Goal: Task Accomplishment & Management: Manage account settings

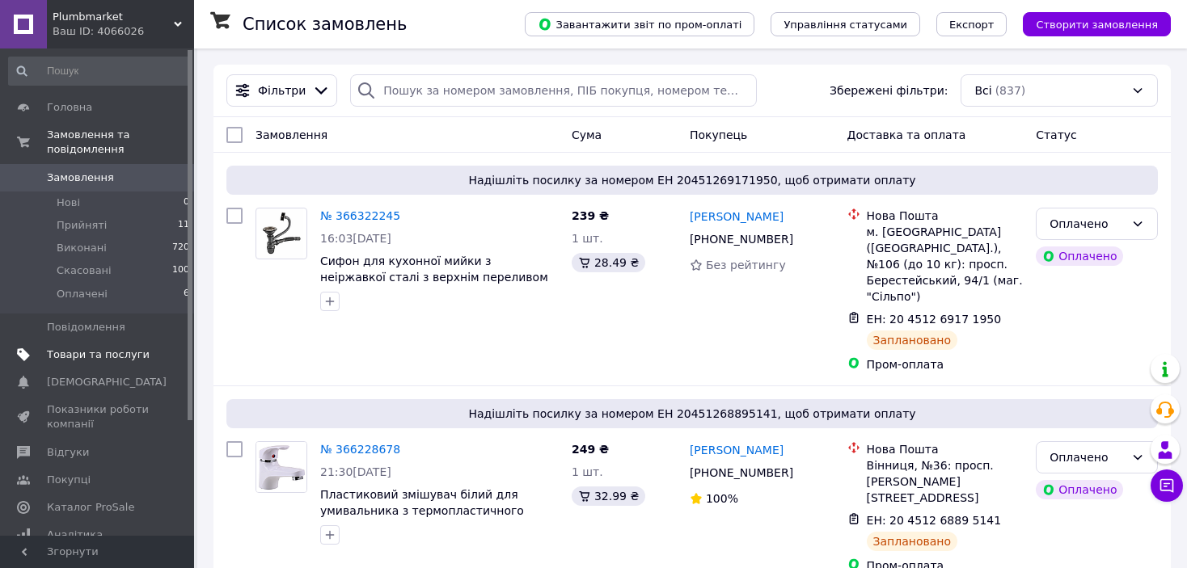
click at [97, 348] on span "Товари та послуги" at bounding box center [98, 355] width 103 height 15
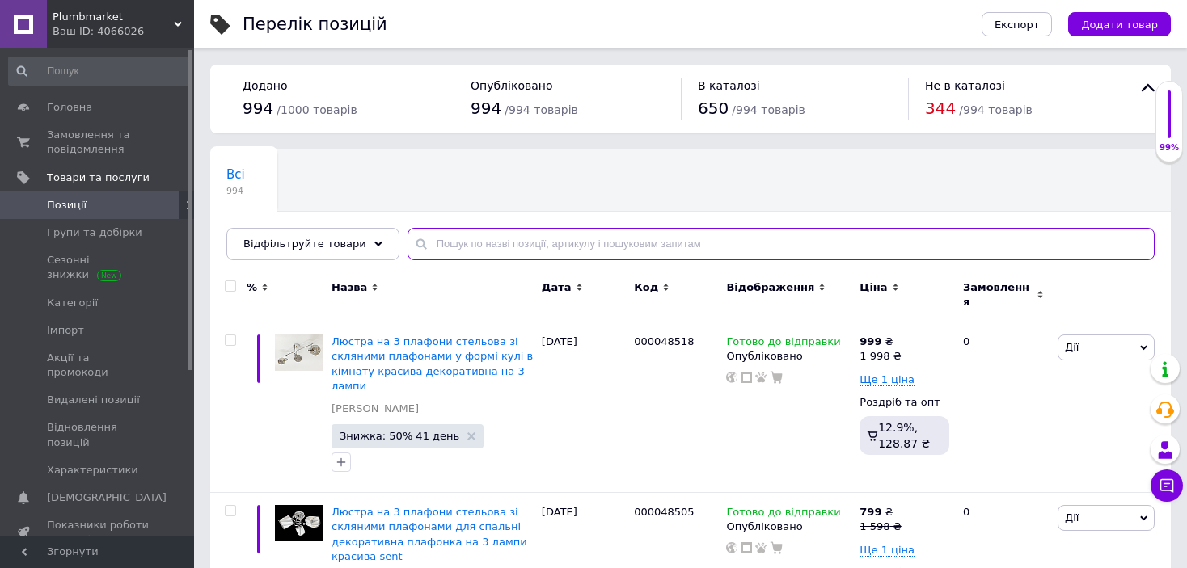
click at [453, 241] on input "text" at bounding box center [780, 244] width 747 height 32
paste input "Люстра на 2 плафона декоративная со стеклянными плафонами с поворотным механизм…"
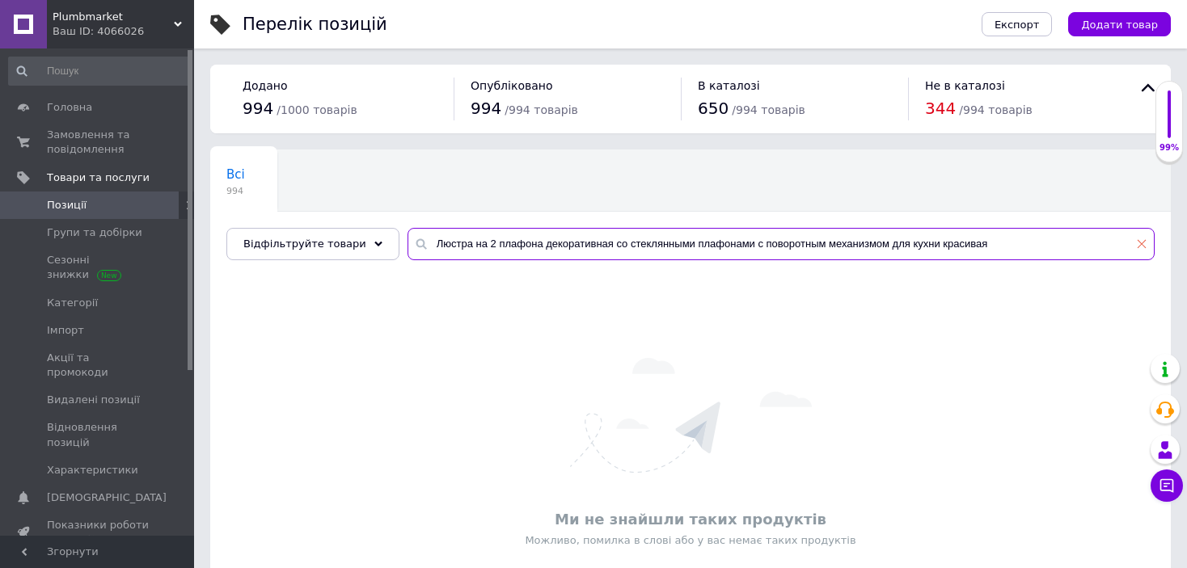
type input "Люстра на 2 плафона декоративная со стеклянными плафонами с поворотным механизм…"
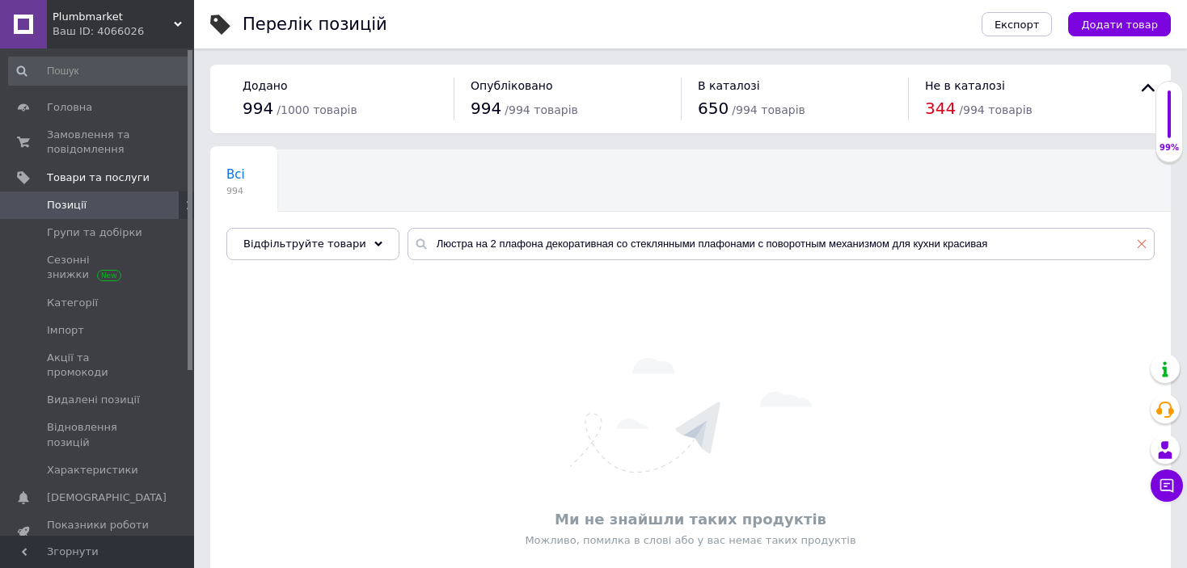
click at [1141, 247] on icon at bounding box center [1142, 244] width 10 height 10
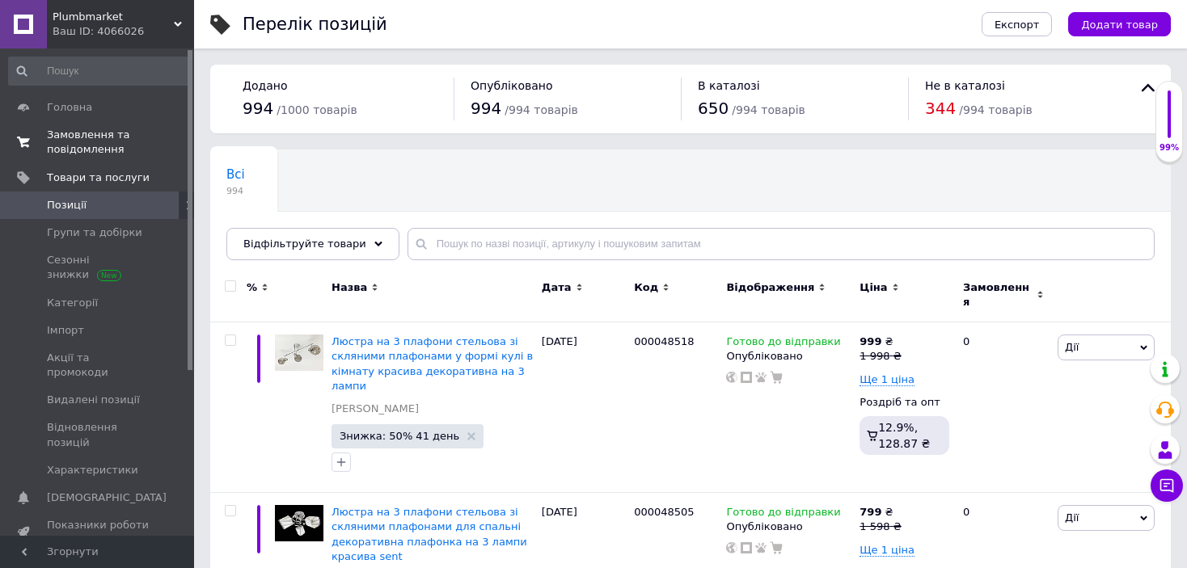
click at [75, 133] on span "Замовлення та повідомлення" at bounding box center [98, 142] width 103 height 29
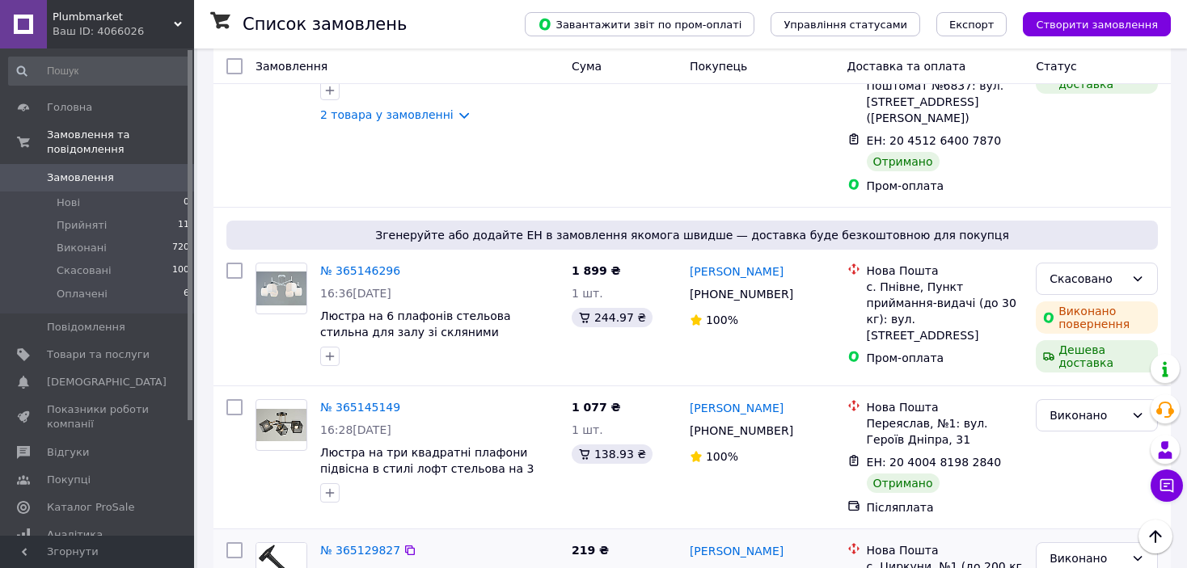
scroll to position [2882, 0]
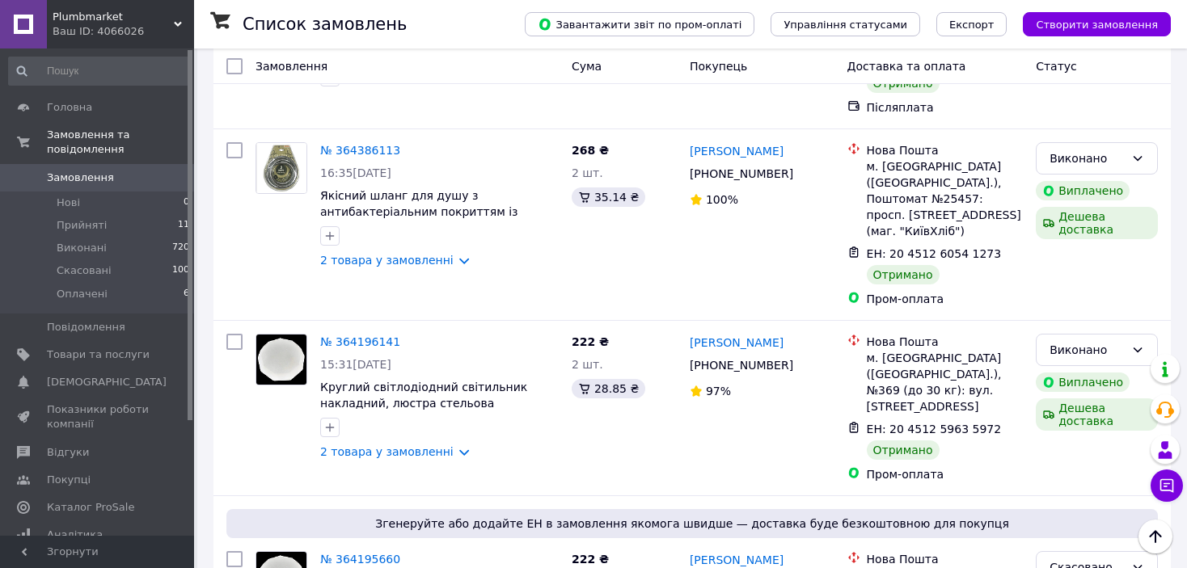
scroll to position [2878, 0]
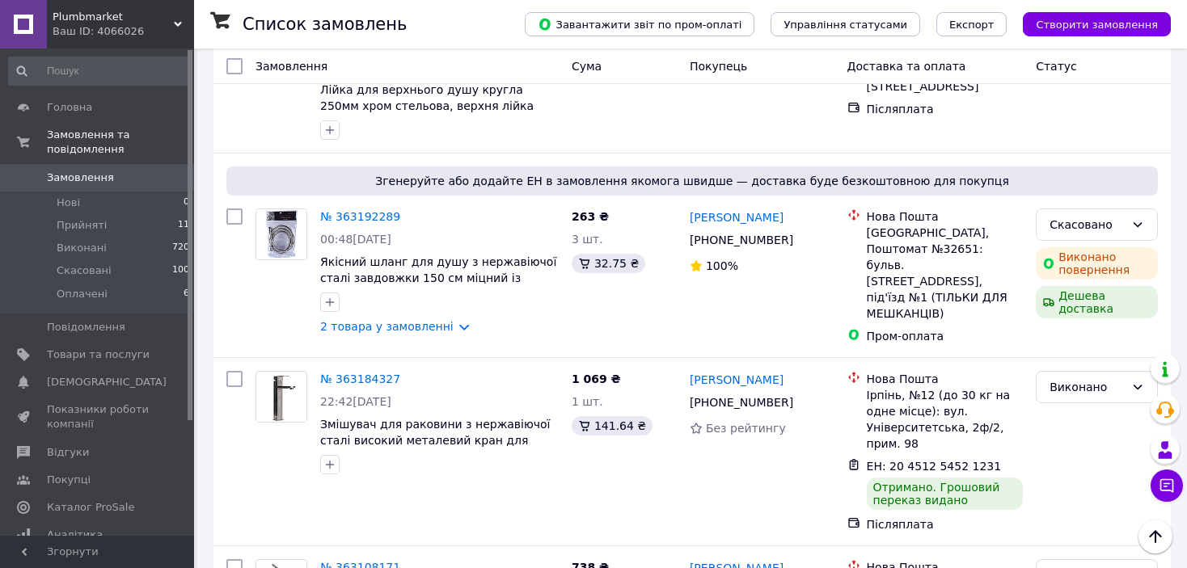
scroll to position [1335, 0]
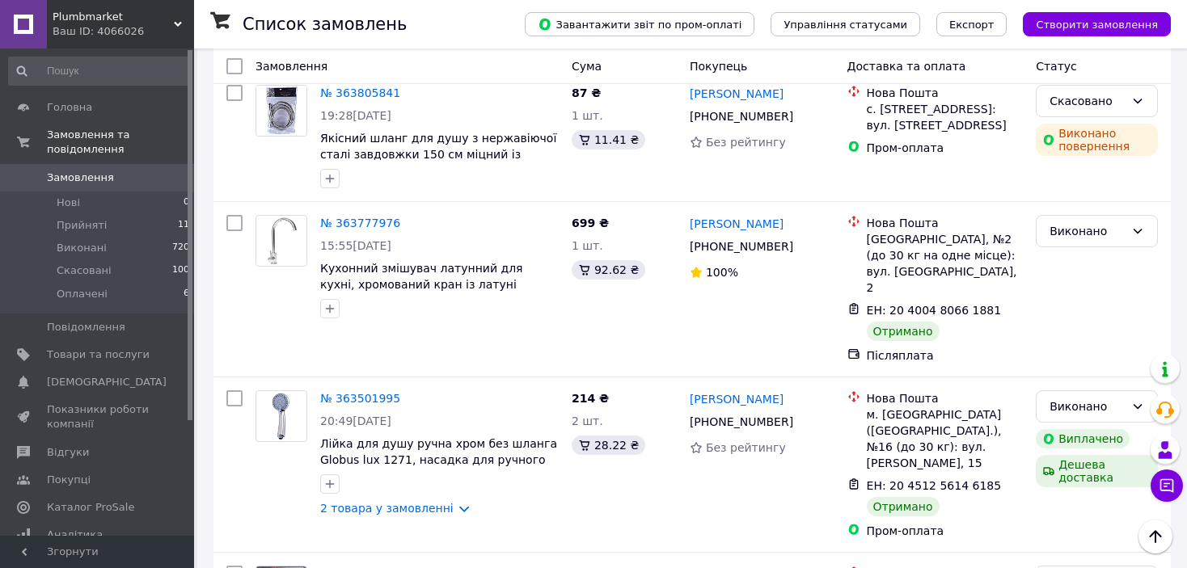
click at [95, 171] on span "Замовлення" at bounding box center [80, 178] width 67 height 15
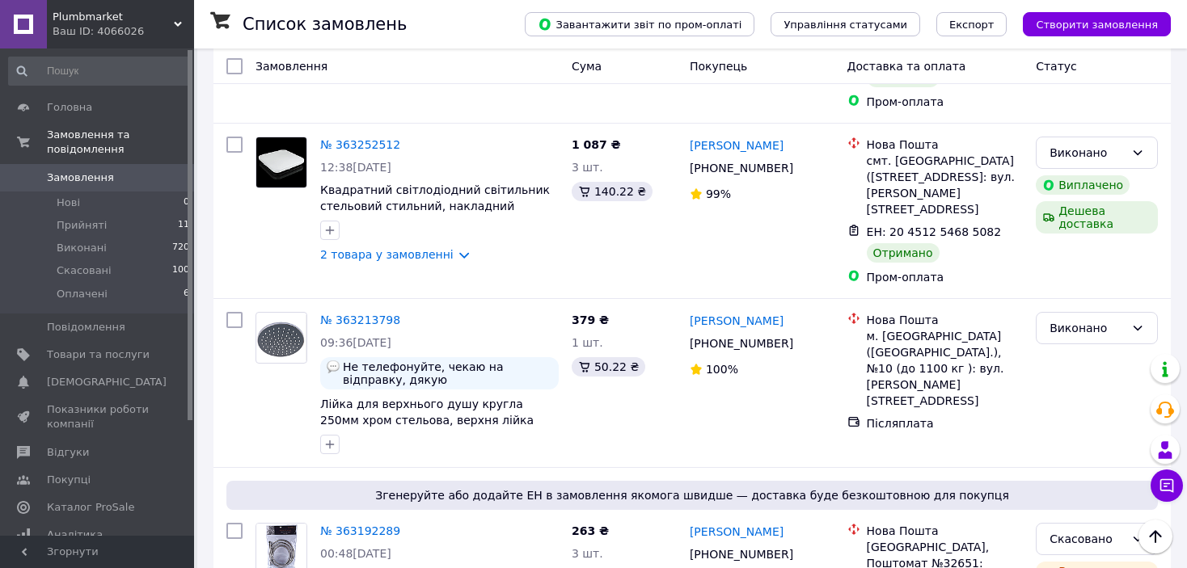
scroll to position [2894, 0]
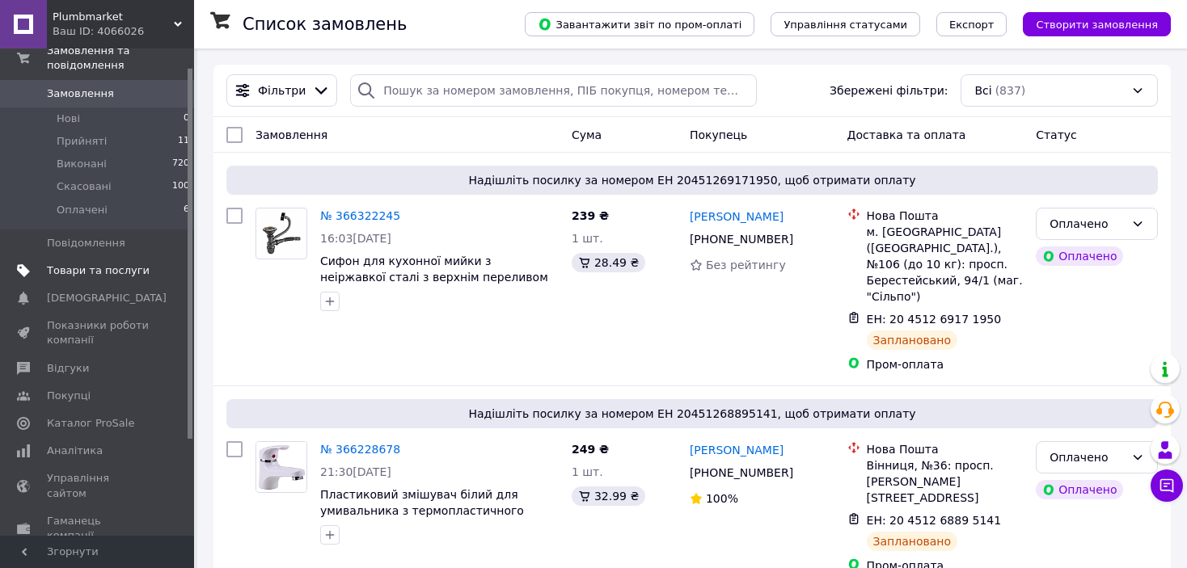
scroll to position [150, 0]
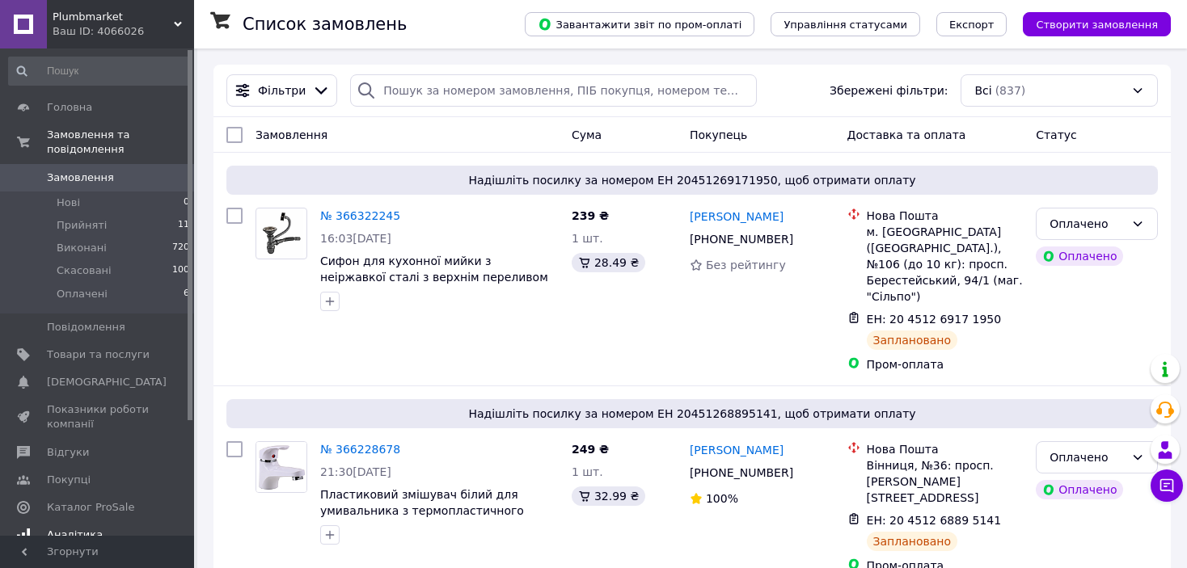
click at [78, 528] on link "Аналітика" at bounding box center [99, 534] width 199 height 27
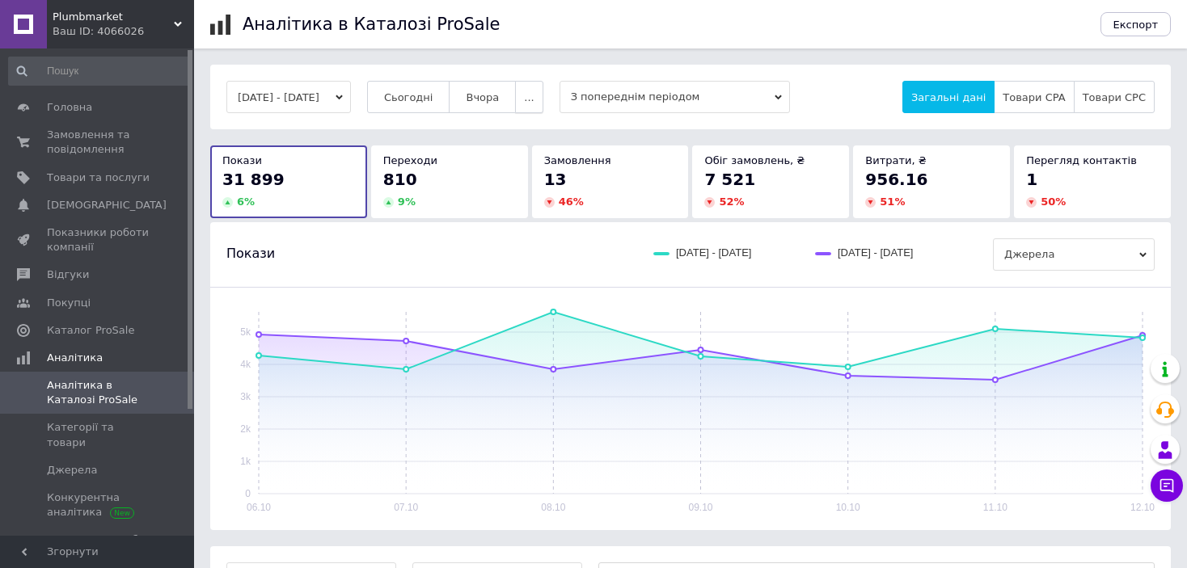
click at [534, 91] on span "..." at bounding box center [529, 97] width 10 height 12
click at [537, 158] on button "Тиждень" at bounding box center [497, 160] width 91 height 32
click at [433, 91] on span "Сьогодні" at bounding box center [408, 97] width 49 height 12
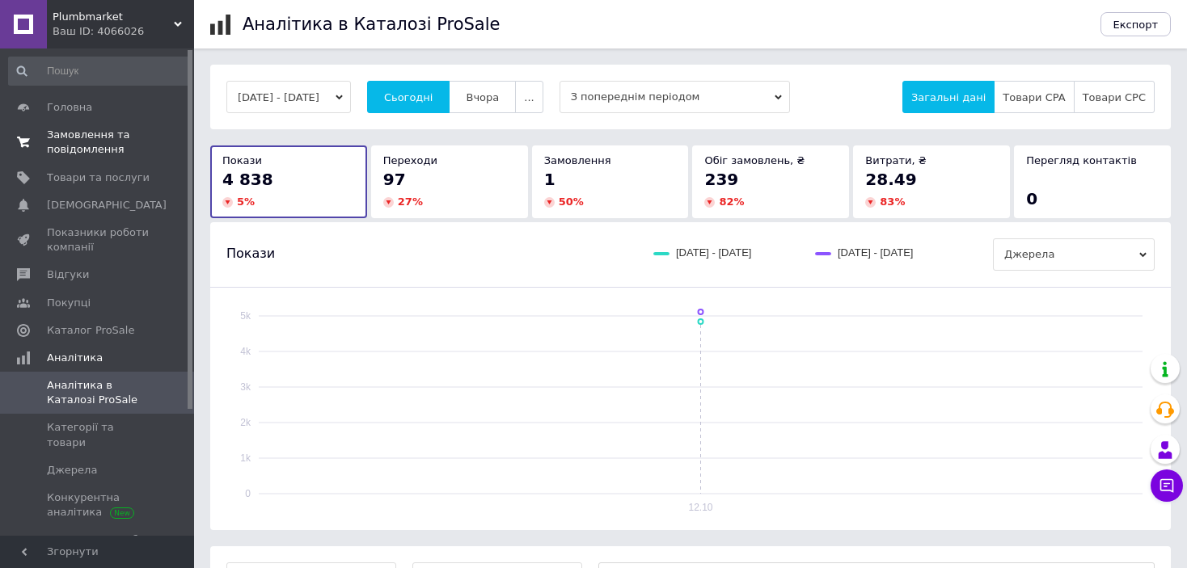
click at [132, 133] on span "Замовлення та повідомлення" at bounding box center [98, 142] width 103 height 29
